Goal: Check status: Check status

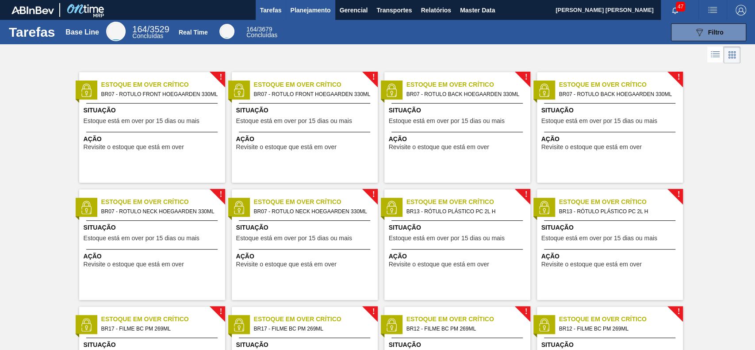
click at [319, 9] on span "Planejamento" at bounding box center [310, 10] width 40 height 11
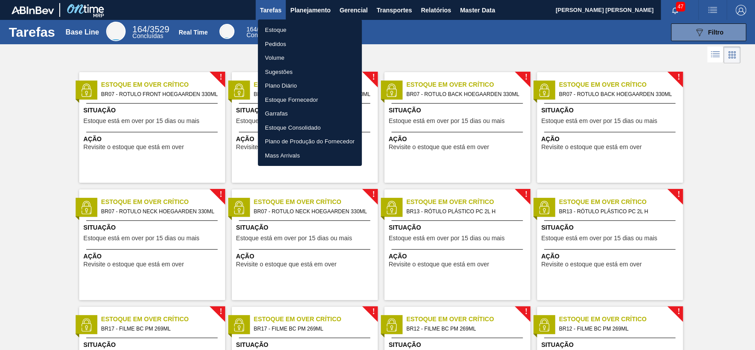
click at [313, 27] on li "Estoque" at bounding box center [310, 30] width 104 height 14
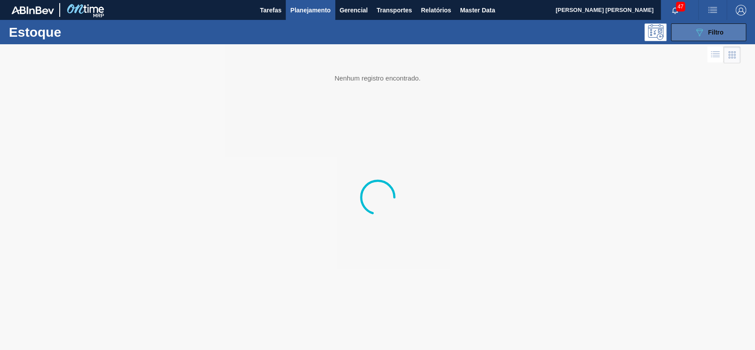
click at [688, 34] on button "089F7B8B-B2A5-4AFE-B5C0-19BA573D28AC Filtro" at bounding box center [708, 32] width 75 height 18
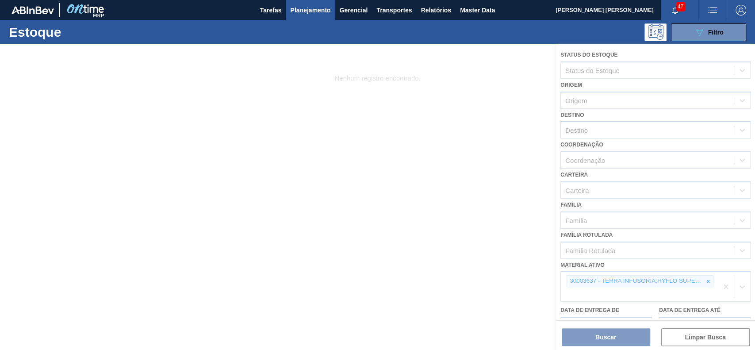
click at [701, 281] on div "30003637 - TERRA INFUSORIA;HYFLO SUPER CEL" at bounding box center [635, 281] width 136 height 11
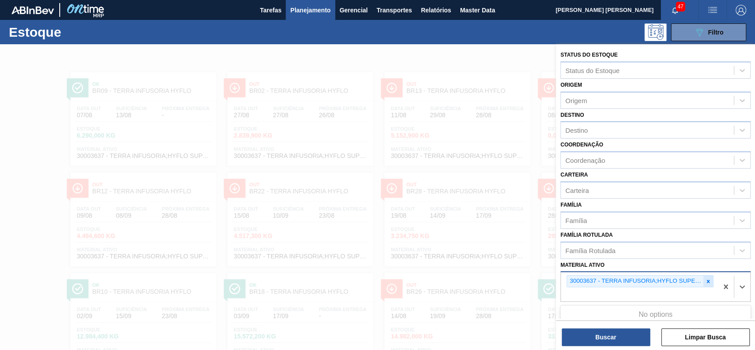
click at [707, 280] on icon at bounding box center [708, 281] width 3 height 3
click at [711, 281] on div at bounding box center [708, 281] width 10 height 11
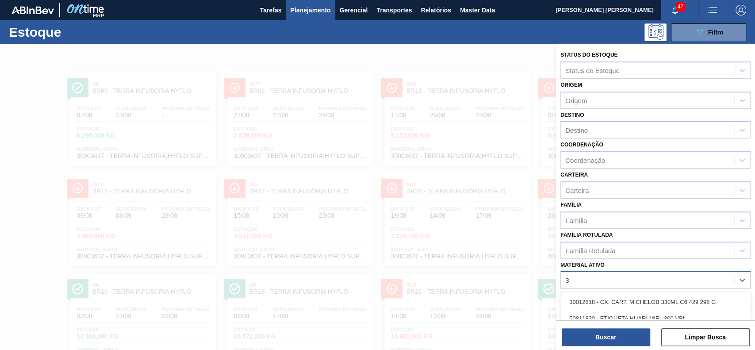
scroll to position [77, 0]
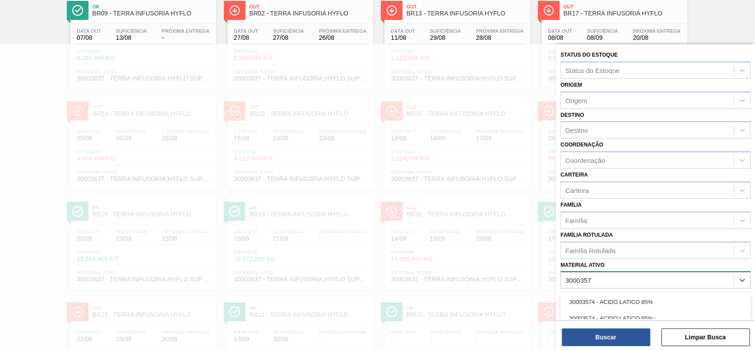
type ativo "30003577"
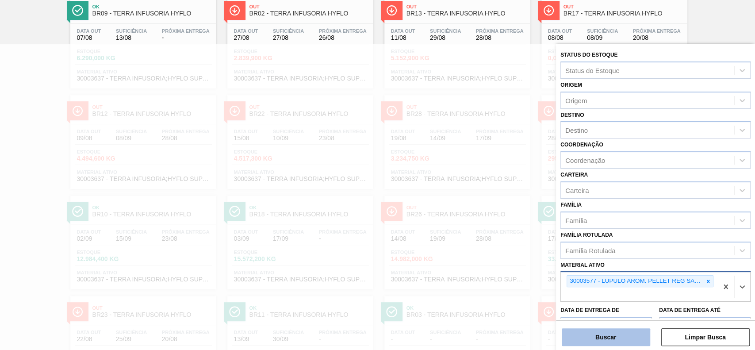
click at [618, 339] on button "Buscar" at bounding box center [606, 337] width 88 height 18
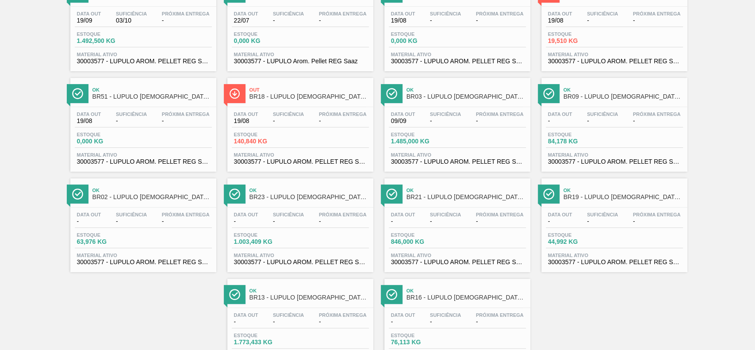
scroll to position [82, 0]
